Goal: Task Accomplishment & Management: Manage account settings

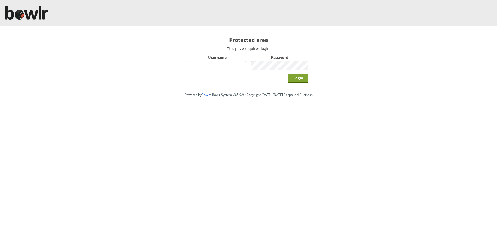
type input "hornseaindoorbowlsclub"
click at [302, 77] on input "Login" at bounding box center [298, 78] width 20 height 9
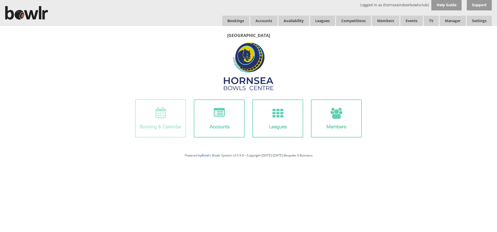
click at [174, 116] on img at bounding box center [160, 118] width 51 height 38
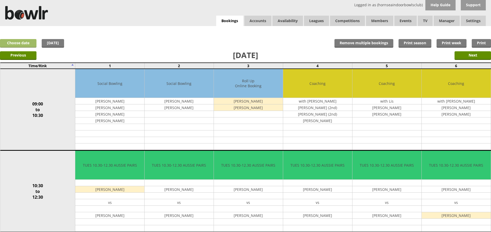
click at [4, 46] on link "Choose date" at bounding box center [18, 43] width 36 height 9
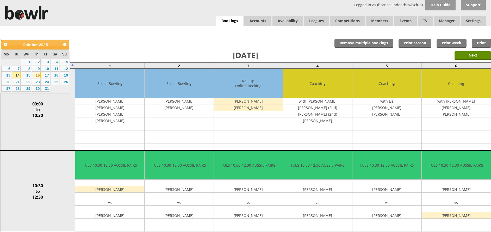
click at [36, 75] on link "16" at bounding box center [36, 75] width 9 height 6
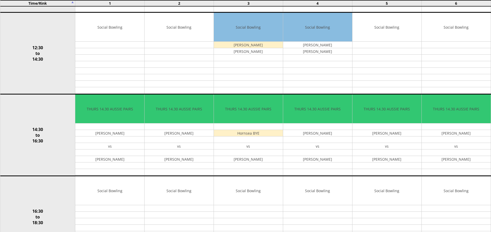
scroll to position [219, 0]
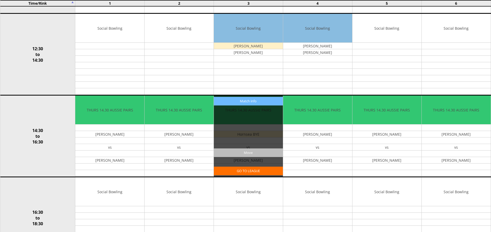
click at [247, 153] on input "Move" at bounding box center [248, 152] width 69 height 9
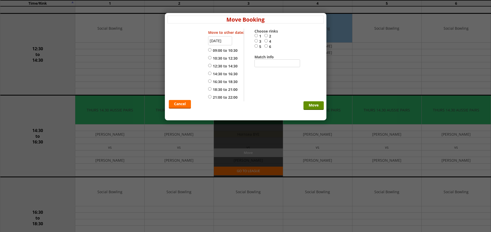
click at [208, 98] on input "21:00 to 22:00" at bounding box center [209, 97] width 3 height 4
radio input "true"
click at [255, 41] on input "3" at bounding box center [255, 41] width 3 height 4
radio input "true"
click at [314, 105] on input "Move" at bounding box center [313, 105] width 20 height 9
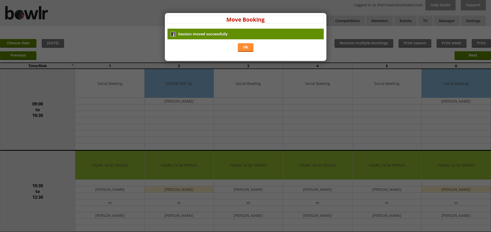
click at [246, 49] on link "Ok" at bounding box center [246, 47] width 16 height 9
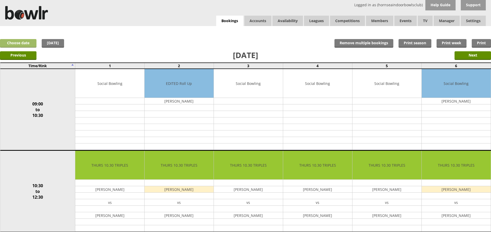
click at [26, 41] on link "Choose date" at bounding box center [18, 43] width 36 height 9
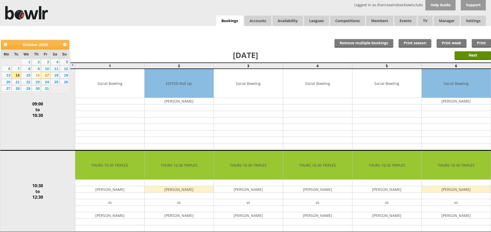
click at [48, 75] on link "17" at bounding box center [45, 75] width 9 height 6
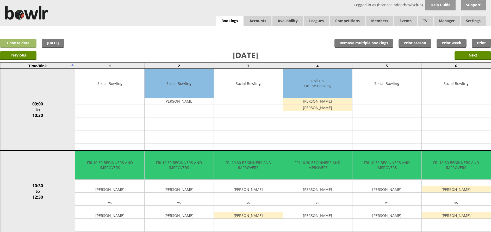
click at [21, 42] on link "Choose date" at bounding box center [18, 43] width 36 height 9
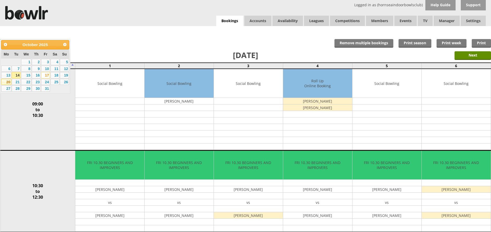
click at [6, 81] on link "20" at bounding box center [6, 82] width 10 height 6
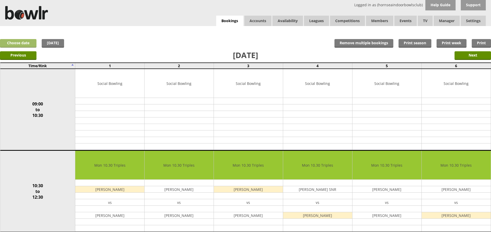
click at [14, 42] on link "Choose date" at bounding box center [18, 43] width 36 height 9
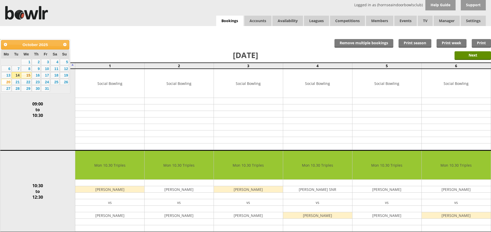
click at [26, 75] on link "15" at bounding box center [26, 75] width 10 height 6
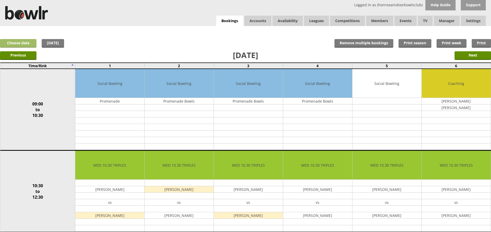
click at [23, 41] on link "Choose date" at bounding box center [18, 43] width 36 height 9
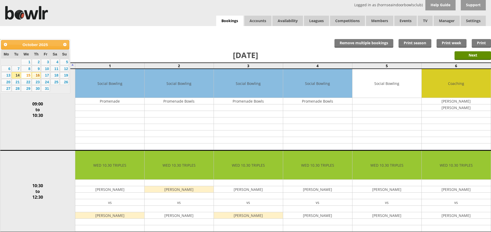
click at [36, 74] on link "16" at bounding box center [36, 75] width 9 height 6
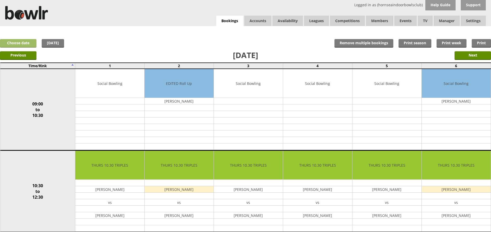
click at [13, 42] on link "Choose date" at bounding box center [18, 43] width 36 height 9
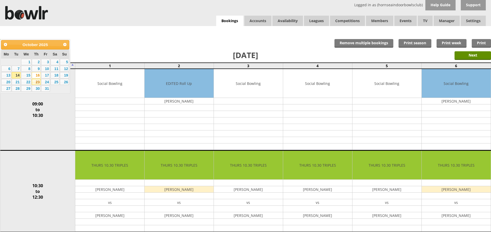
click at [40, 82] on link "23" at bounding box center [36, 82] width 9 height 6
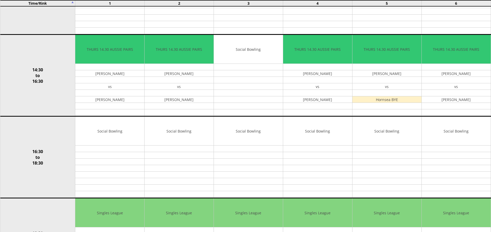
scroll to position [245, 0]
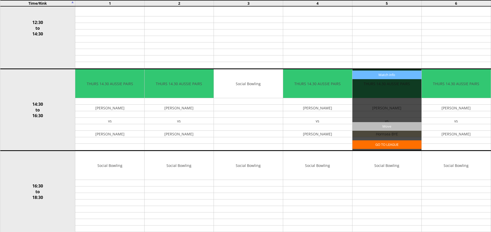
click at [379, 128] on input "Move" at bounding box center [386, 126] width 69 height 9
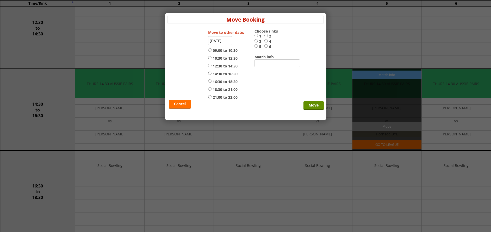
click at [210, 96] on input "21:00 to 22:00" at bounding box center [209, 97] width 3 height 4
radio input "true"
click at [254, 46] on div "Cancel Move" at bounding box center [245, 65] width 156 height 73
click at [256, 46] on input "5" at bounding box center [255, 46] width 3 height 4
radio input "true"
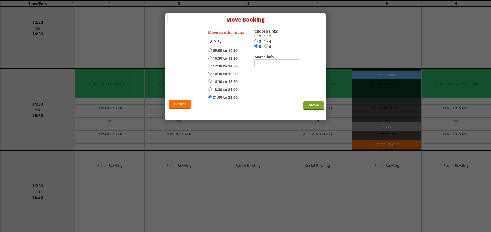
click at [311, 108] on input "Move" at bounding box center [313, 105] width 20 height 9
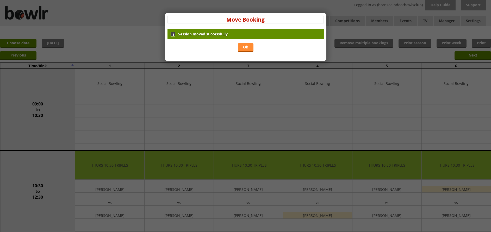
click at [248, 46] on link "Ok" at bounding box center [246, 47] width 16 height 9
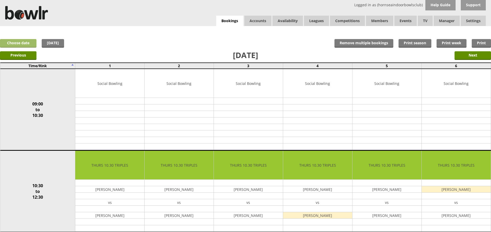
click at [28, 43] on link "Choose date" at bounding box center [18, 43] width 36 height 9
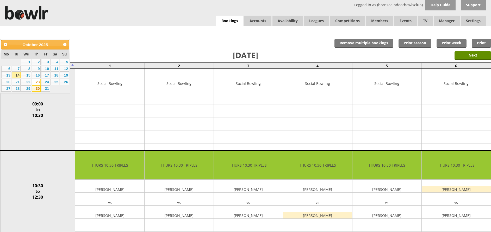
click at [35, 89] on link "30" at bounding box center [36, 88] width 9 height 6
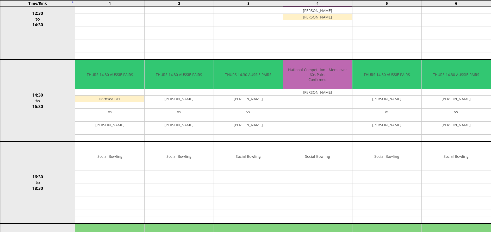
scroll to position [255, 0]
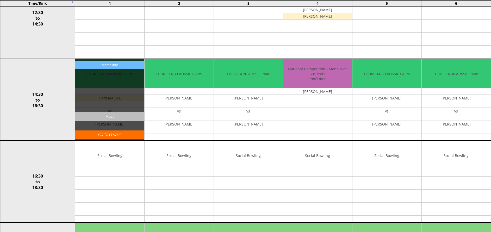
click at [104, 116] on input "Move" at bounding box center [109, 116] width 69 height 9
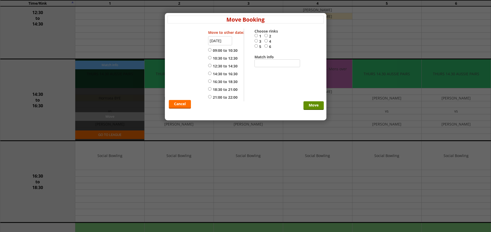
click at [210, 97] on input "21:00 to 22:00" at bounding box center [209, 97] width 3 height 4
radio input "true"
click at [255, 35] on input "1" at bounding box center [255, 36] width 3 height 4
radio input "true"
click at [310, 104] on input "Move" at bounding box center [313, 105] width 20 height 9
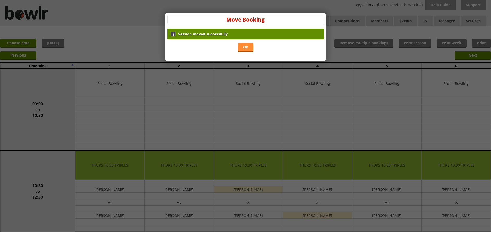
click at [248, 47] on link "Ok" at bounding box center [246, 47] width 16 height 9
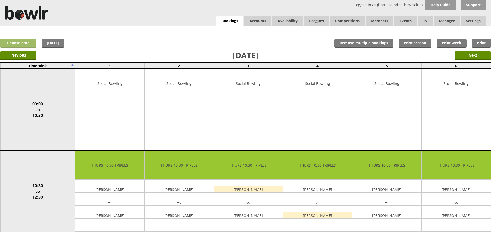
click at [22, 45] on link "Choose date" at bounding box center [18, 43] width 36 height 9
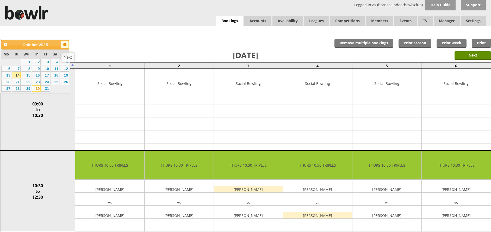
click at [64, 48] on link "Next" at bounding box center [65, 45] width 8 height 8
click at [39, 70] on link "6" at bounding box center [36, 69] width 9 height 6
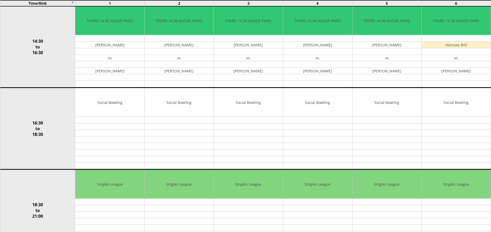
scroll to position [285, 0]
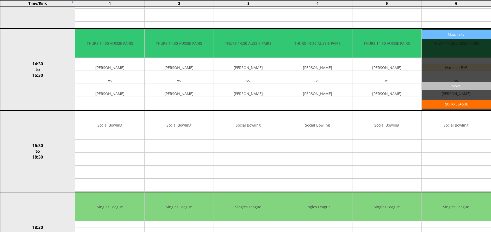
click at [452, 83] on input "Move" at bounding box center [455, 86] width 69 height 9
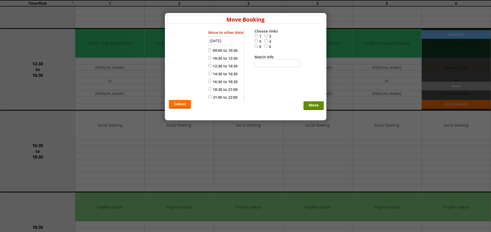
click at [209, 96] on input "21:00 to 22:00" at bounding box center [209, 97] width 3 height 4
radio input "true"
click at [266, 47] on input "6" at bounding box center [265, 46] width 3 height 4
radio input "true"
click at [309, 104] on input "Move" at bounding box center [313, 105] width 20 height 9
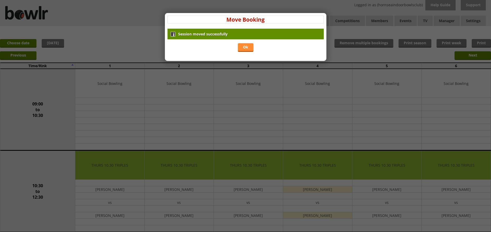
click at [248, 45] on link "Ok" at bounding box center [246, 47] width 16 height 9
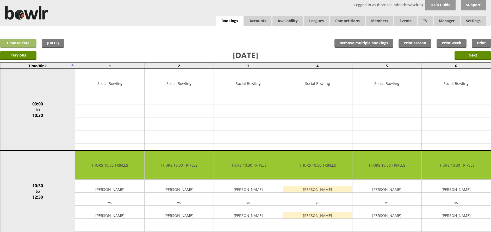
click at [24, 43] on link "Choose date" at bounding box center [18, 43] width 36 height 9
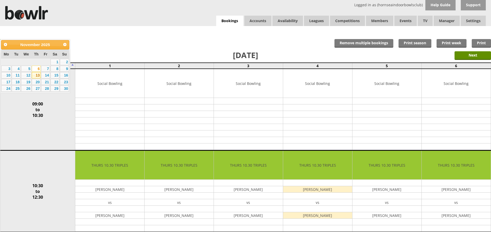
click at [36, 75] on link "13" at bounding box center [36, 75] width 9 height 6
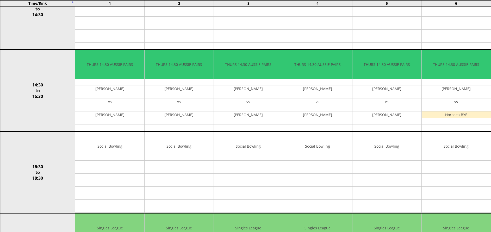
scroll to position [261, 0]
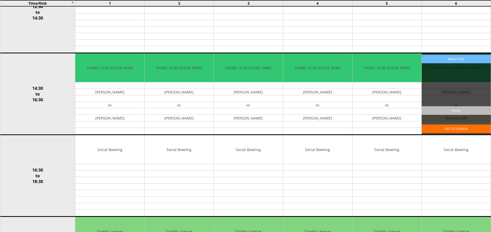
click at [454, 109] on input "Move" at bounding box center [455, 110] width 69 height 9
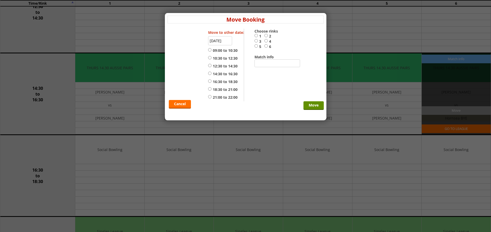
click at [211, 97] on input "21:00 to 22:00" at bounding box center [209, 97] width 3 height 4
radio input "true"
click at [266, 46] on input "6" at bounding box center [265, 46] width 3 height 4
radio input "true"
click at [313, 105] on input "Move" at bounding box center [313, 105] width 20 height 9
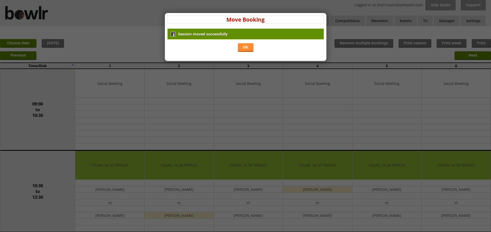
click at [243, 47] on link "Ok" at bounding box center [246, 47] width 16 height 9
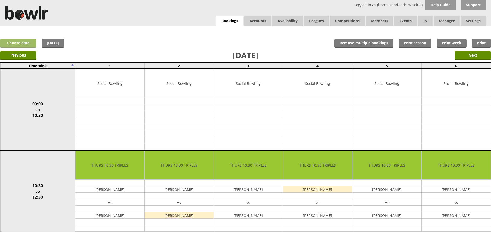
click at [25, 40] on link "Choose date" at bounding box center [18, 43] width 36 height 9
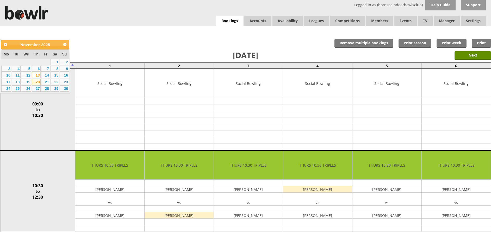
click at [37, 81] on link "20" at bounding box center [36, 82] width 9 height 6
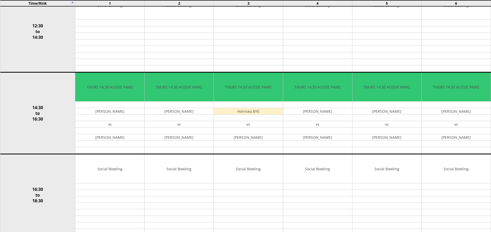
scroll to position [248, 0]
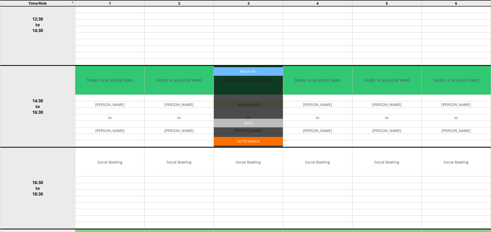
click at [242, 123] on input "Move" at bounding box center [248, 123] width 69 height 9
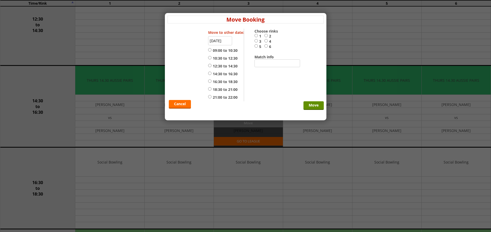
click at [209, 96] on input "21:00 to 22:00" at bounding box center [209, 97] width 3 height 4
radio input "true"
click at [257, 42] on input "3" at bounding box center [255, 41] width 3 height 4
radio input "true"
click at [308, 105] on input "Move" at bounding box center [313, 105] width 20 height 9
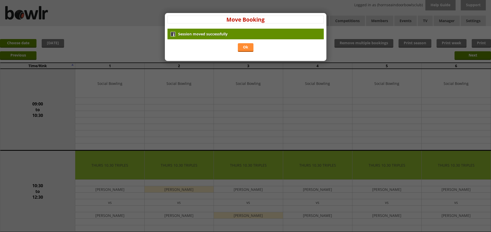
click at [245, 46] on link "Ok" at bounding box center [246, 47] width 16 height 9
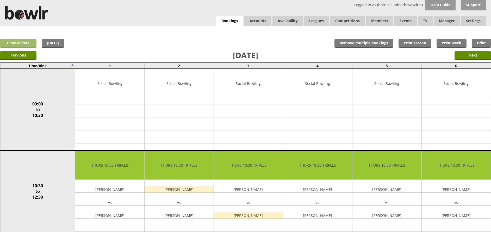
click at [27, 41] on link "Choose date" at bounding box center [18, 43] width 36 height 9
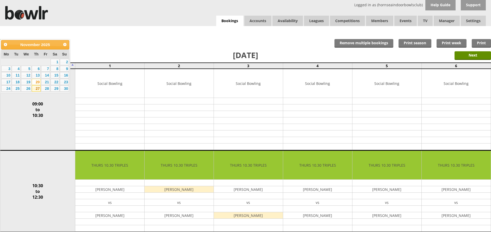
click at [36, 88] on link "27" at bounding box center [36, 88] width 9 height 6
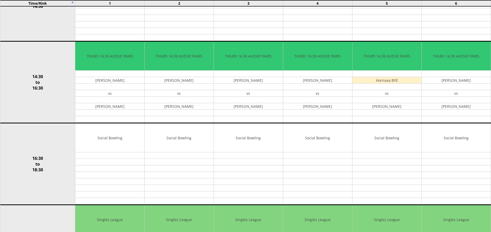
scroll to position [272, 0]
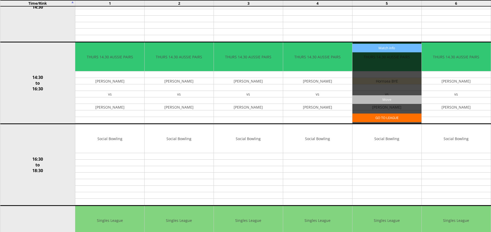
click at [385, 99] on input "Move" at bounding box center [386, 99] width 69 height 9
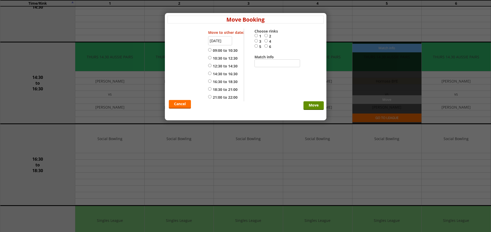
click at [210, 98] on input "21:00 to 22:00" at bounding box center [209, 97] width 3 height 4
radio input "true"
click at [256, 44] on input "5" at bounding box center [255, 46] width 3 height 4
radio input "true"
click at [312, 107] on input "Move" at bounding box center [313, 105] width 20 height 9
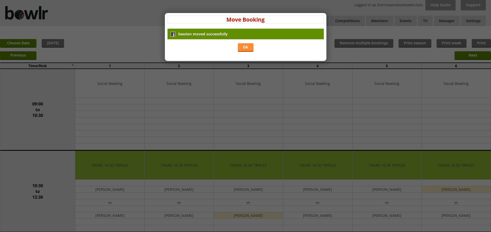
click at [249, 49] on link "Ok" at bounding box center [246, 47] width 16 height 9
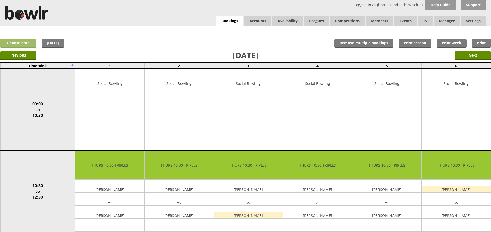
click at [14, 43] on link "Choose date" at bounding box center [18, 43] width 36 height 9
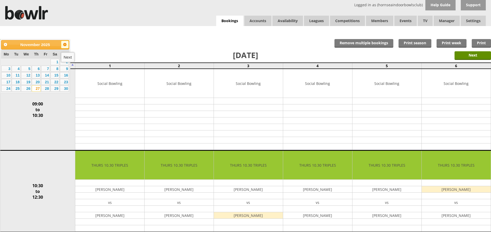
click at [66, 45] on span "Next" at bounding box center [65, 44] width 4 height 4
click at [38, 62] on link "4" at bounding box center [36, 62] width 9 height 6
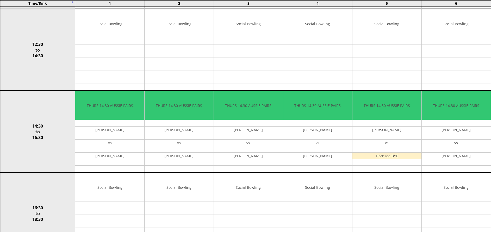
scroll to position [240, 0]
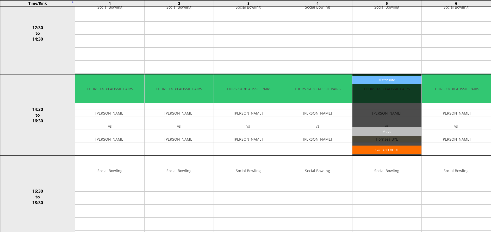
click at [383, 129] on input "Move" at bounding box center [386, 131] width 69 height 9
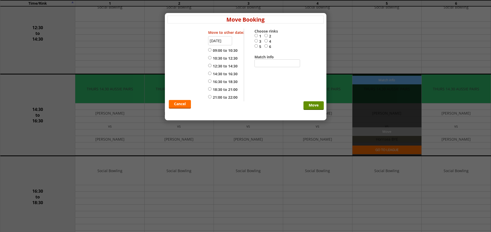
click at [209, 97] on input "21:00 to 22:00" at bounding box center [209, 97] width 3 height 4
radio input "true"
click at [255, 47] on input "5" at bounding box center [255, 46] width 3 height 4
radio input "true"
click at [316, 107] on input "Move" at bounding box center [313, 105] width 20 height 9
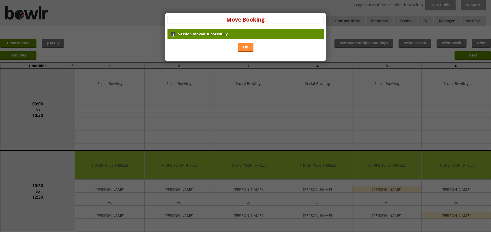
click at [249, 48] on link "Ok" at bounding box center [246, 47] width 16 height 9
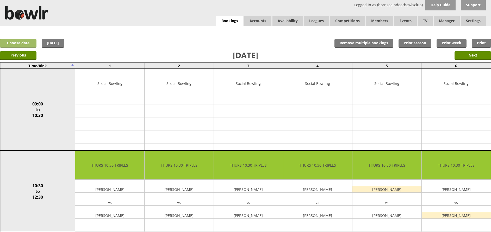
click at [23, 43] on link "Choose date" at bounding box center [18, 43] width 36 height 9
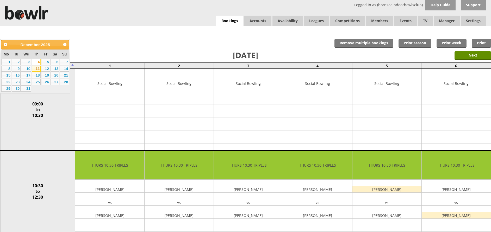
click at [37, 69] on link "11" at bounding box center [36, 69] width 9 height 6
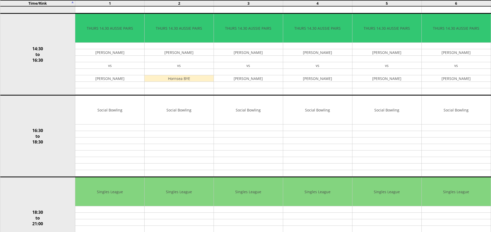
scroll to position [304, 0]
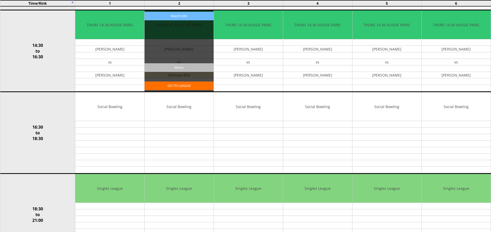
click at [160, 68] on input "Move" at bounding box center [178, 67] width 69 height 9
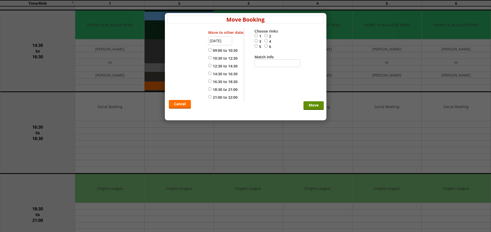
click at [210, 97] on input "21:00 to 22:00" at bounding box center [209, 97] width 3 height 4
radio input "true"
click at [266, 35] on input "2" at bounding box center [265, 36] width 3 height 4
radio input "true"
click at [313, 104] on input "Move" at bounding box center [313, 105] width 20 height 9
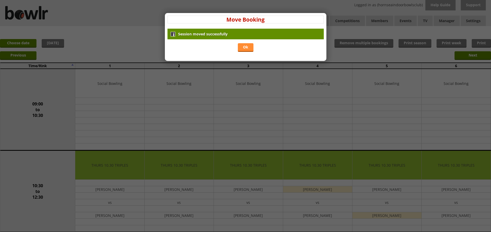
click at [245, 49] on link "Ok" at bounding box center [246, 47] width 16 height 9
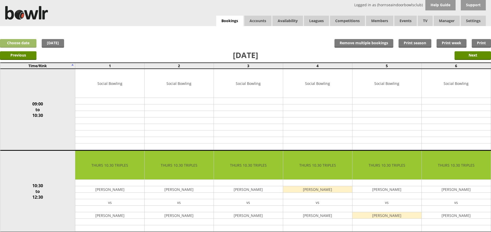
click at [14, 41] on link "Choose date" at bounding box center [18, 43] width 36 height 9
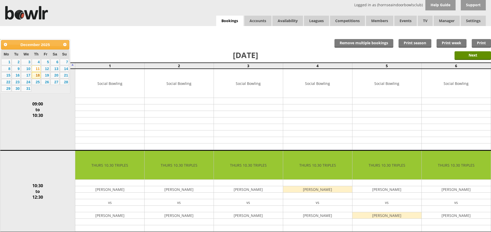
click at [35, 77] on link "18" at bounding box center [36, 75] width 9 height 6
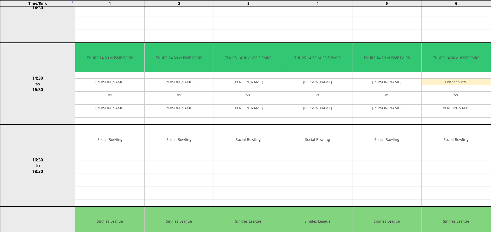
scroll to position [272, 0]
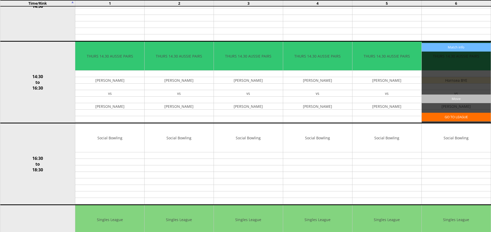
click at [454, 99] on input "Move" at bounding box center [455, 98] width 69 height 9
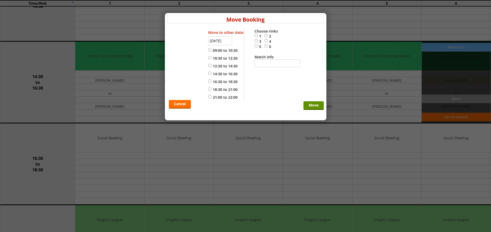
click at [265, 46] on input "6" at bounding box center [265, 46] width 3 height 4
radio input "true"
click at [211, 97] on input "21:00 to 22:00" at bounding box center [209, 97] width 3 height 4
radio input "true"
click at [309, 107] on input "Move" at bounding box center [313, 105] width 20 height 9
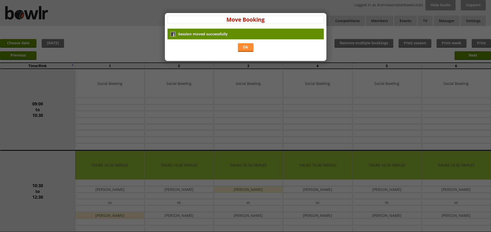
click at [245, 47] on link "Ok" at bounding box center [246, 47] width 16 height 9
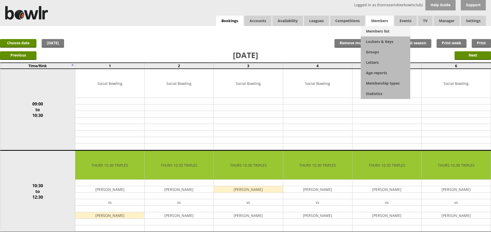
click at [376, 30] on link "Members list" at bounding box center [384, 31] width 49 height 10
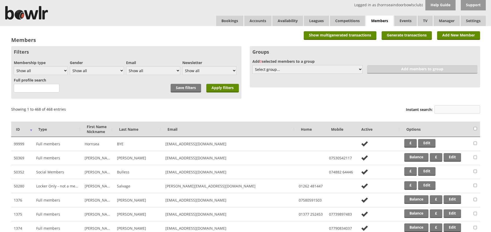
click at [439, 111] on input "Instant search:" at bounding box center [457, 109] width 46 height 9
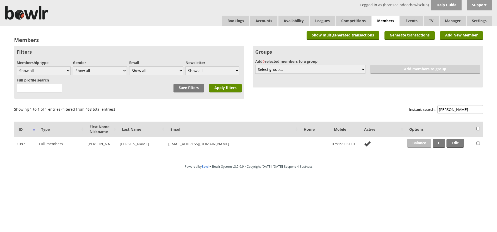
type input "[PERSON_NAME]"
click at [417, 141] on link "Balance" at bounding box center [419, 143] width 24 height 9
